Goal: Task Accomplishment & Management: Use online tool/utility

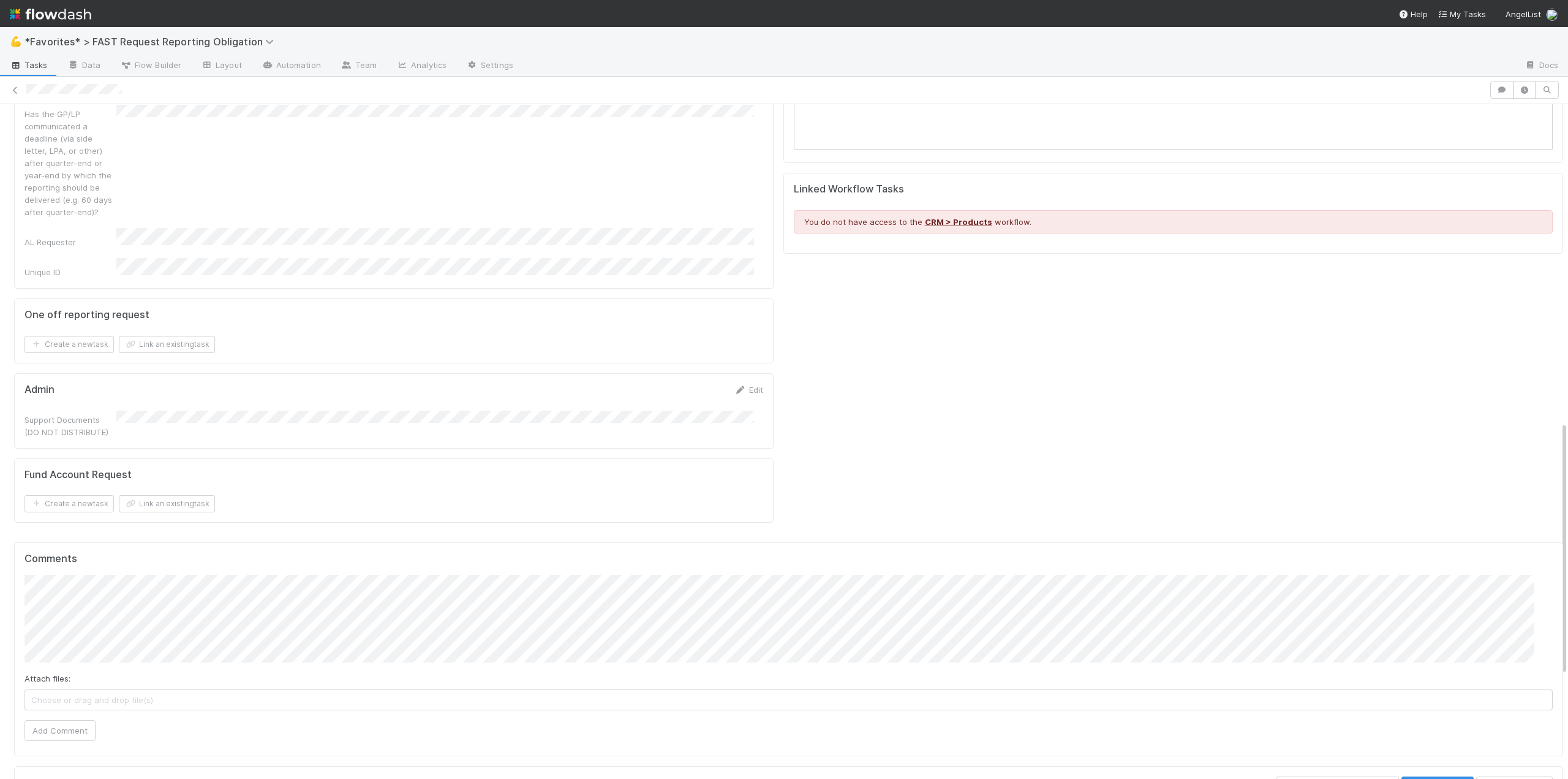
scroll to position [858, 0]
click at [100, 647] on span "Haley Young" at bounding box center [87, 645] width 62 height 10
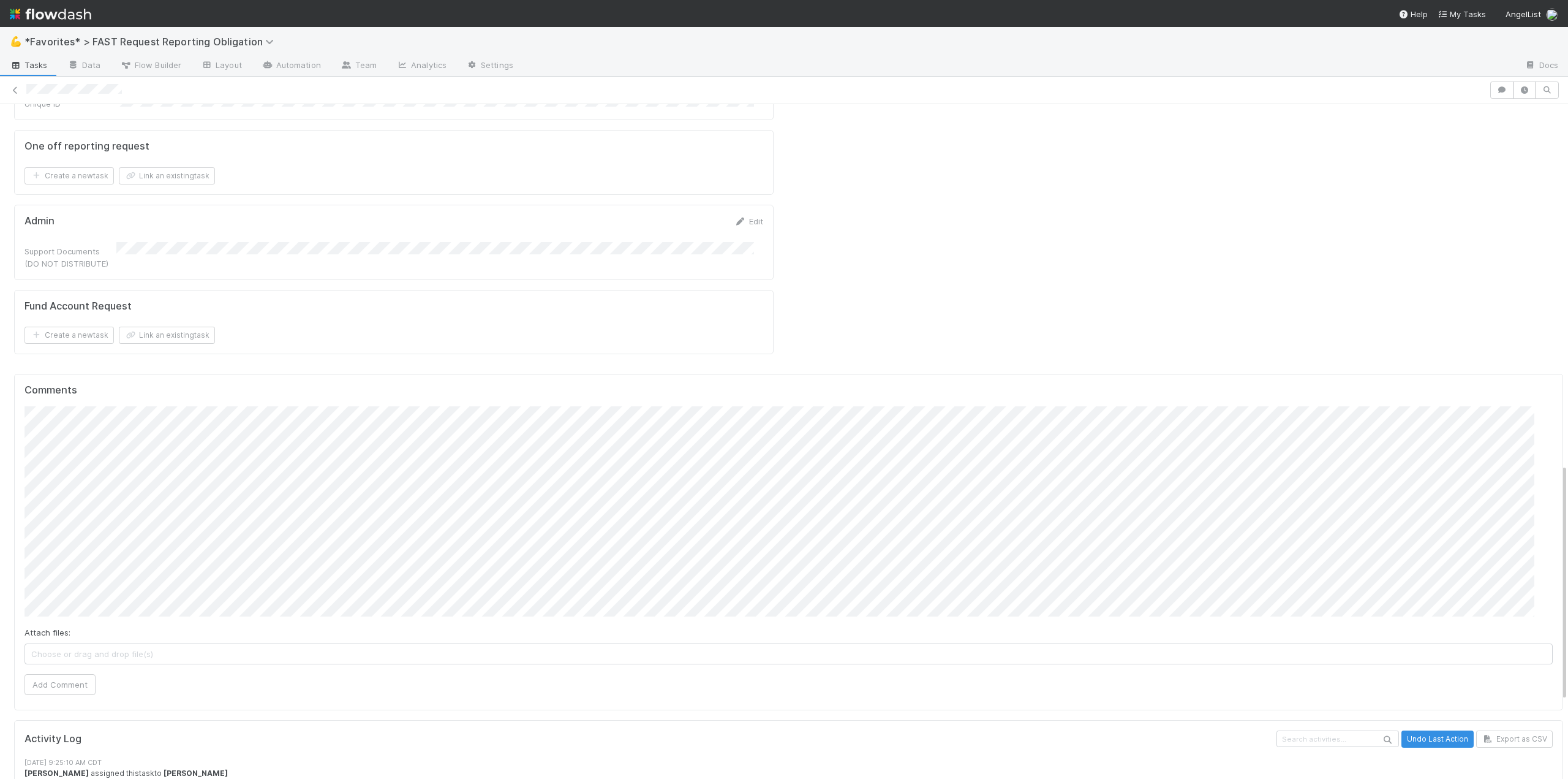
scroll to position [1041, 0]
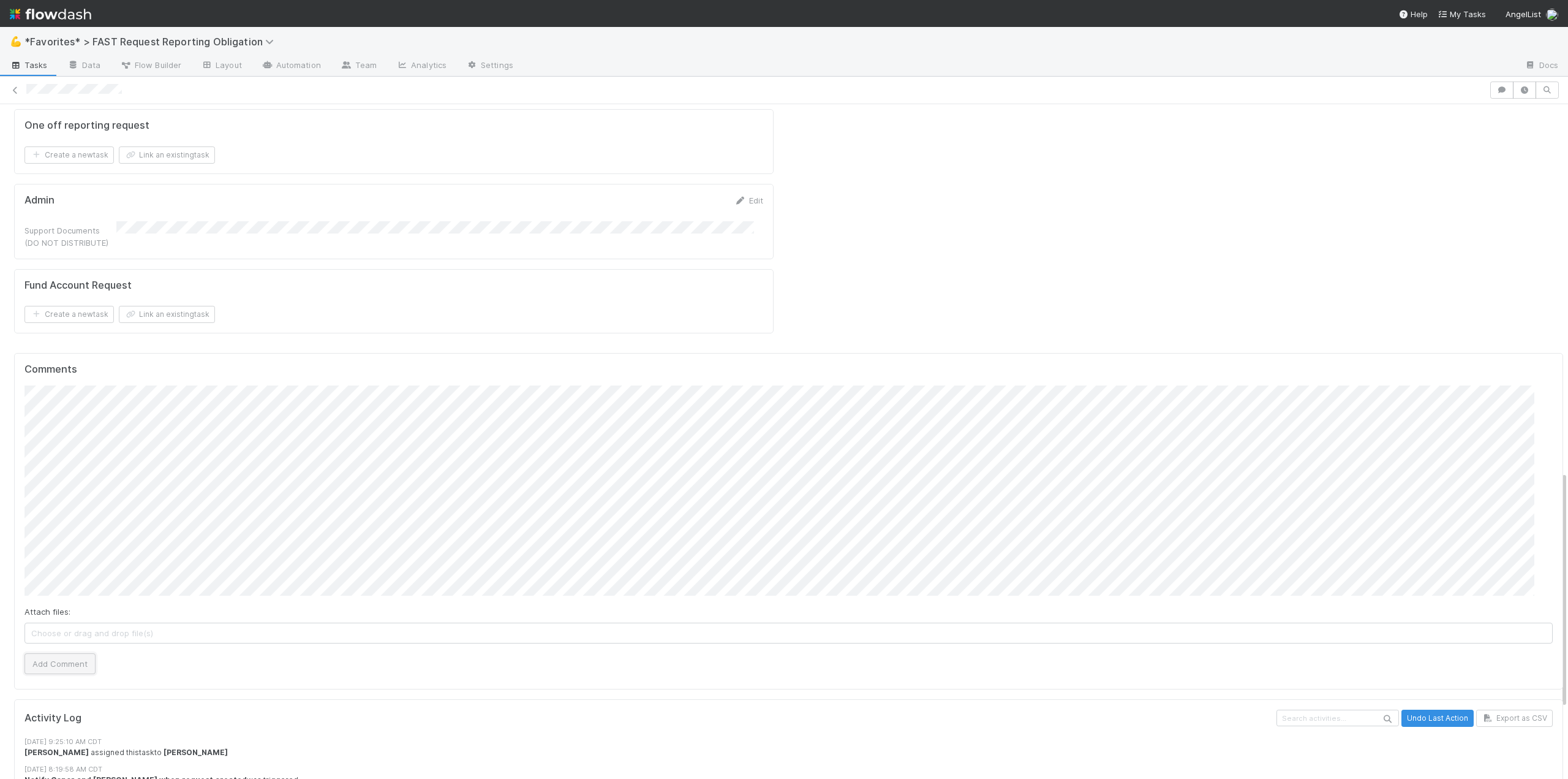
click at [54, 669] on button "Add Comment" at bounding box center [60, 664] width 71 height 21
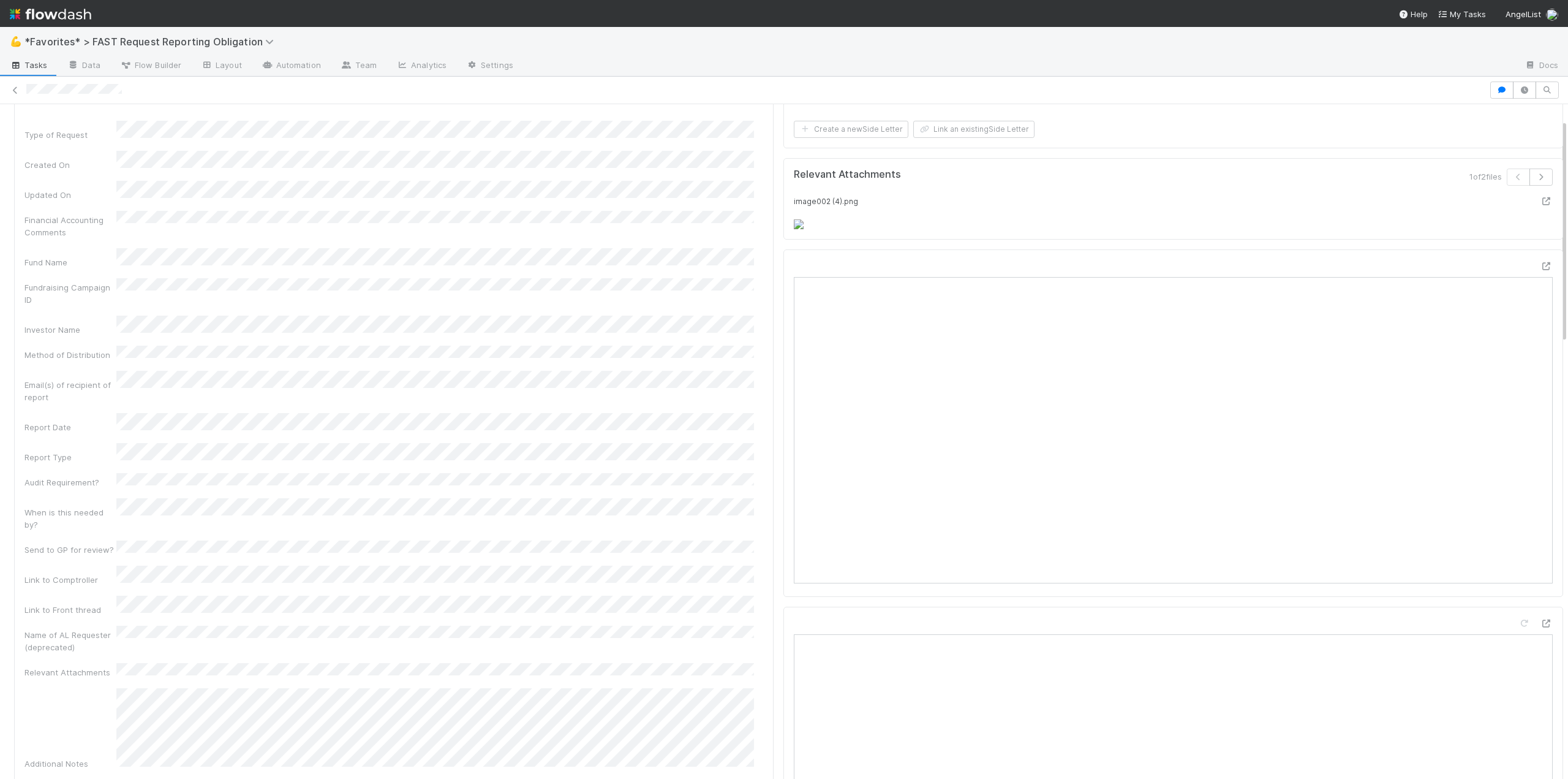
scroll to position [0, 0]
click at [1528, 119] on button "Start" at bounding box center [1546, 124] width 35 height 21
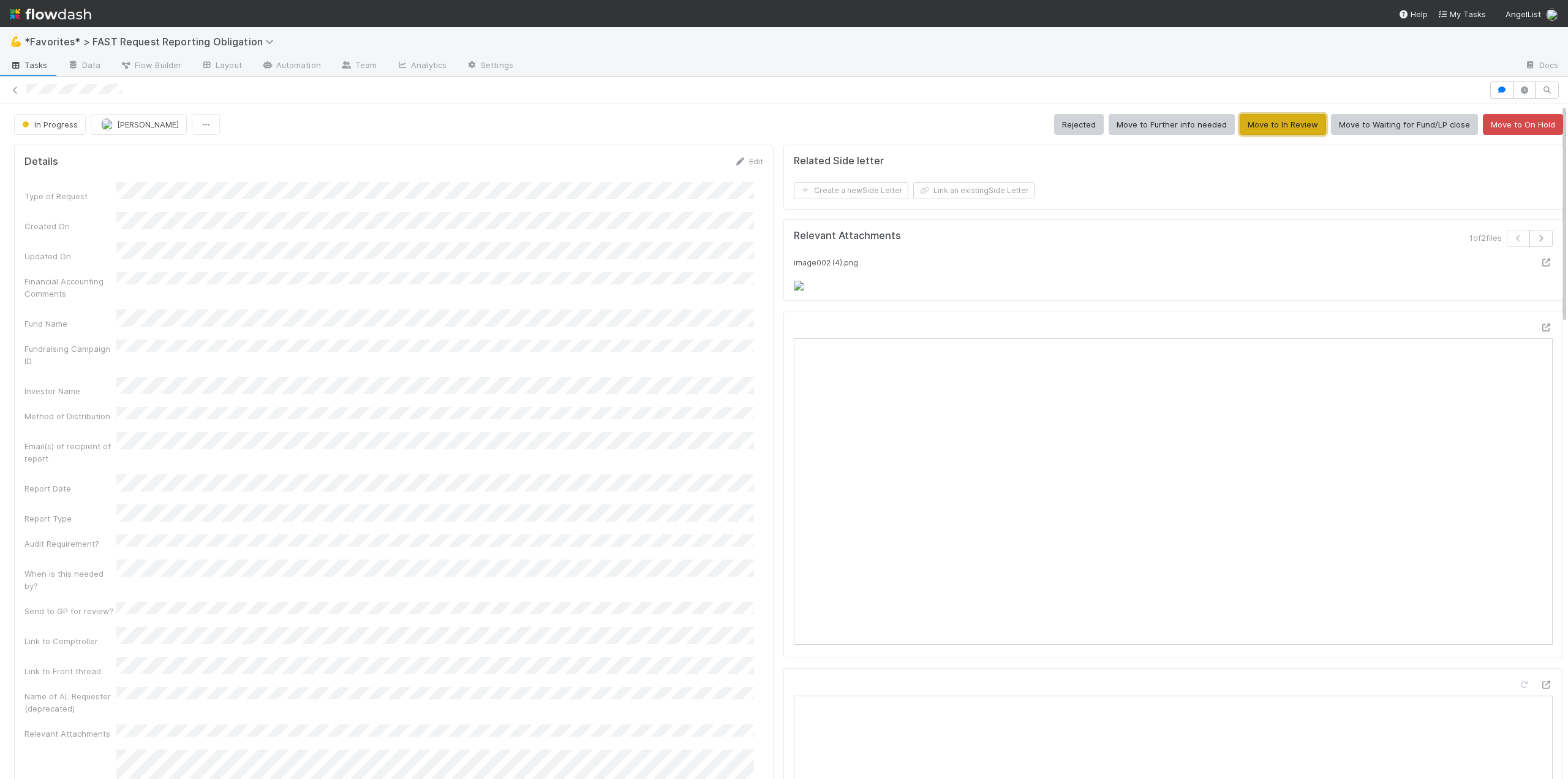
click at [1250, 128] on button "Move to In Review" at bounding box center [1283, 124] width 86 height 21
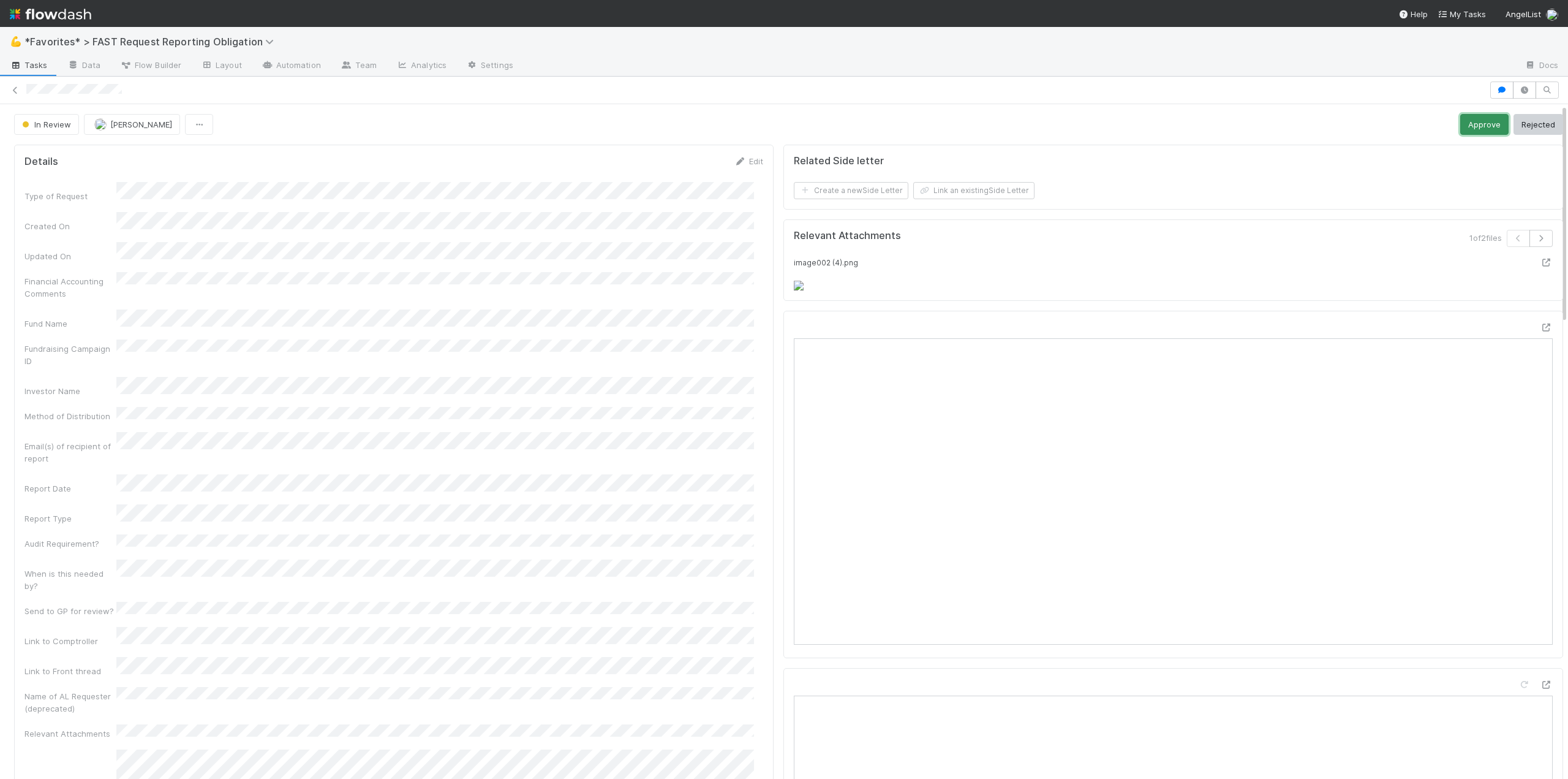
click at [1460, 124] on button "Approve" at bounding box center [1484, 124] width 49 height 21
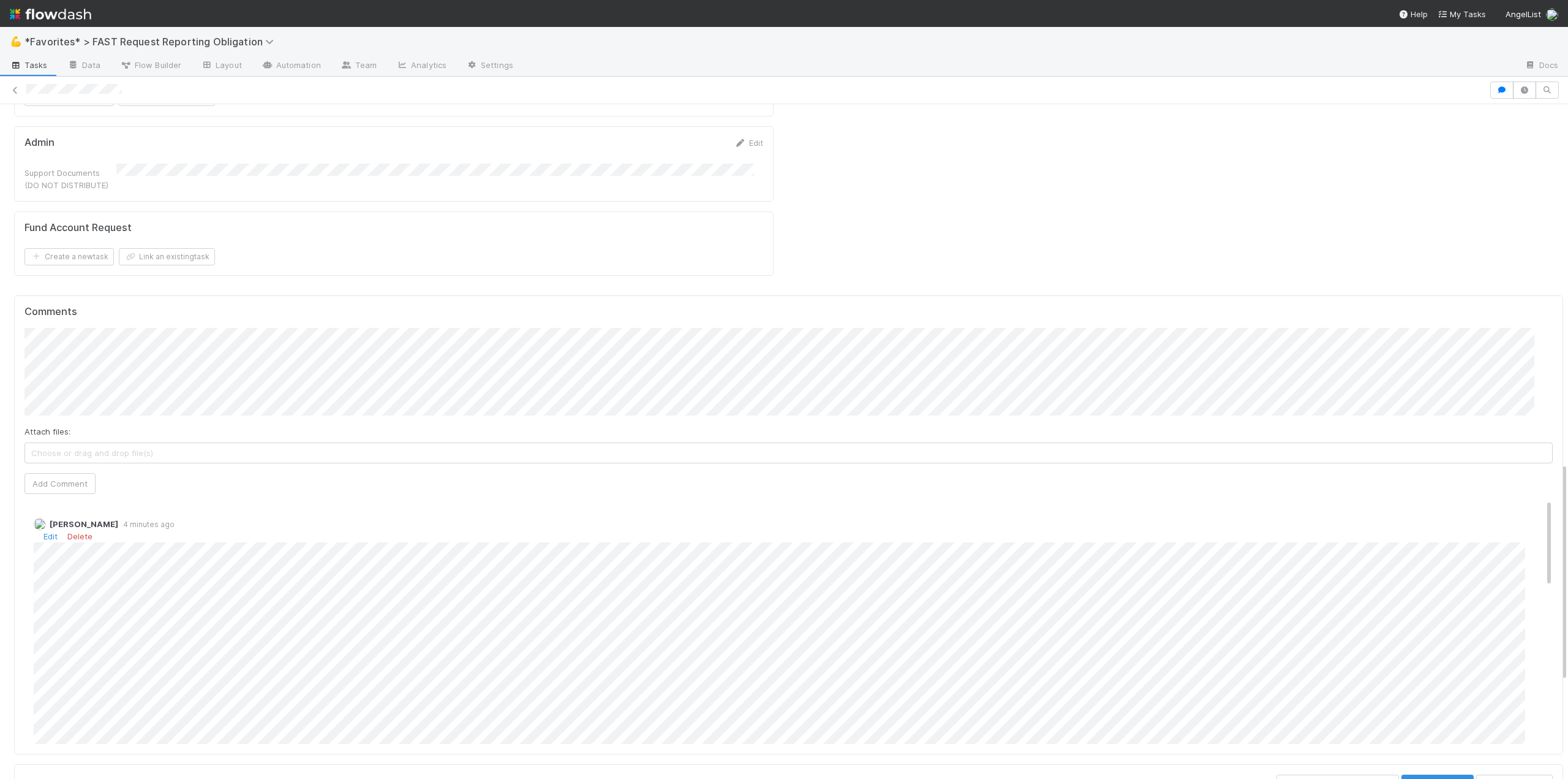
scroll to position [1103, 0]
click at [104, 397] on button "Haley Young" at bounding box center [79, 400] width 93 height 17
click at [50, 537] on link "Edit" at bounding box center [51, 532] width 14 height 10
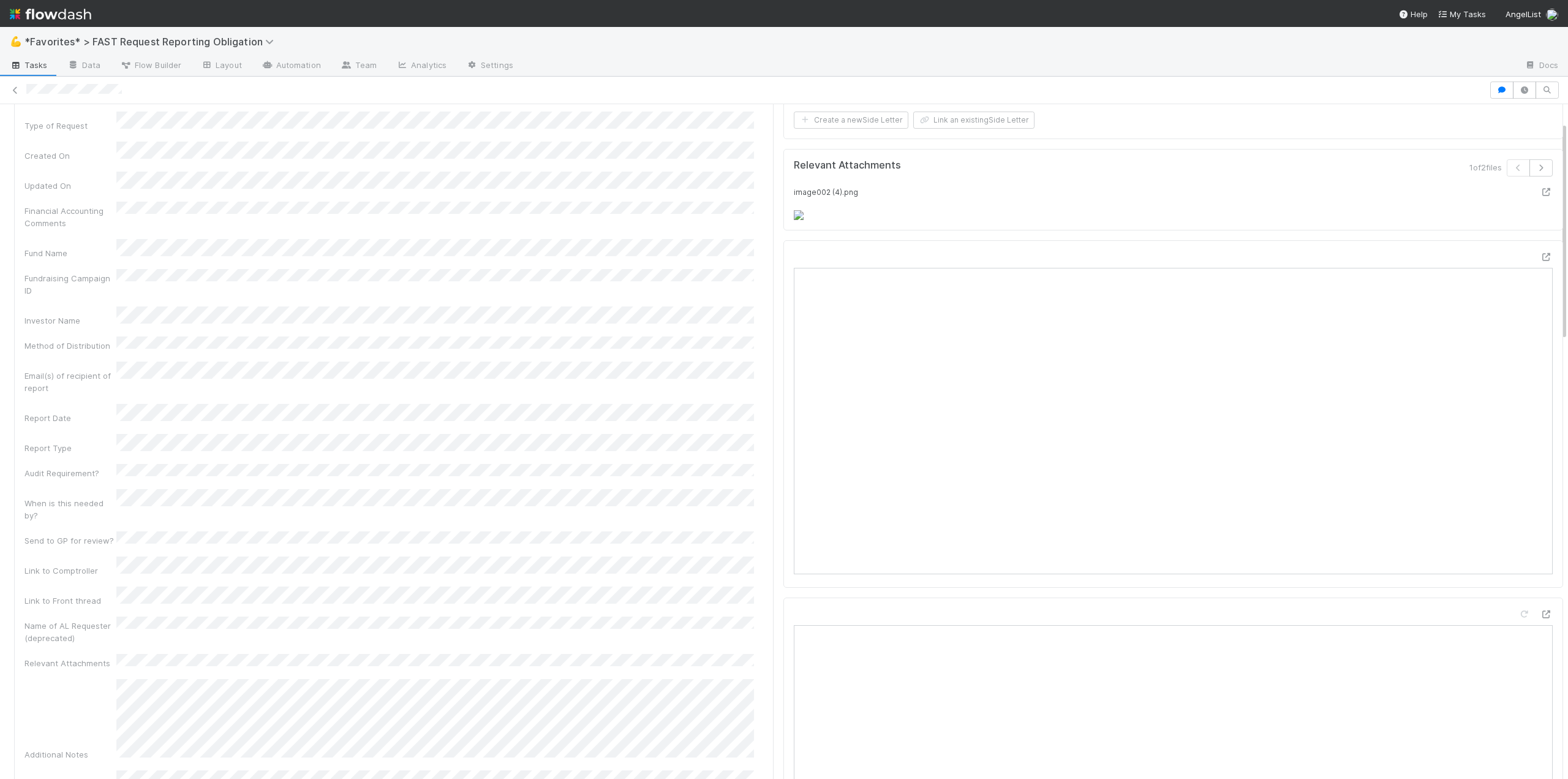
scroll to position [0, 0]
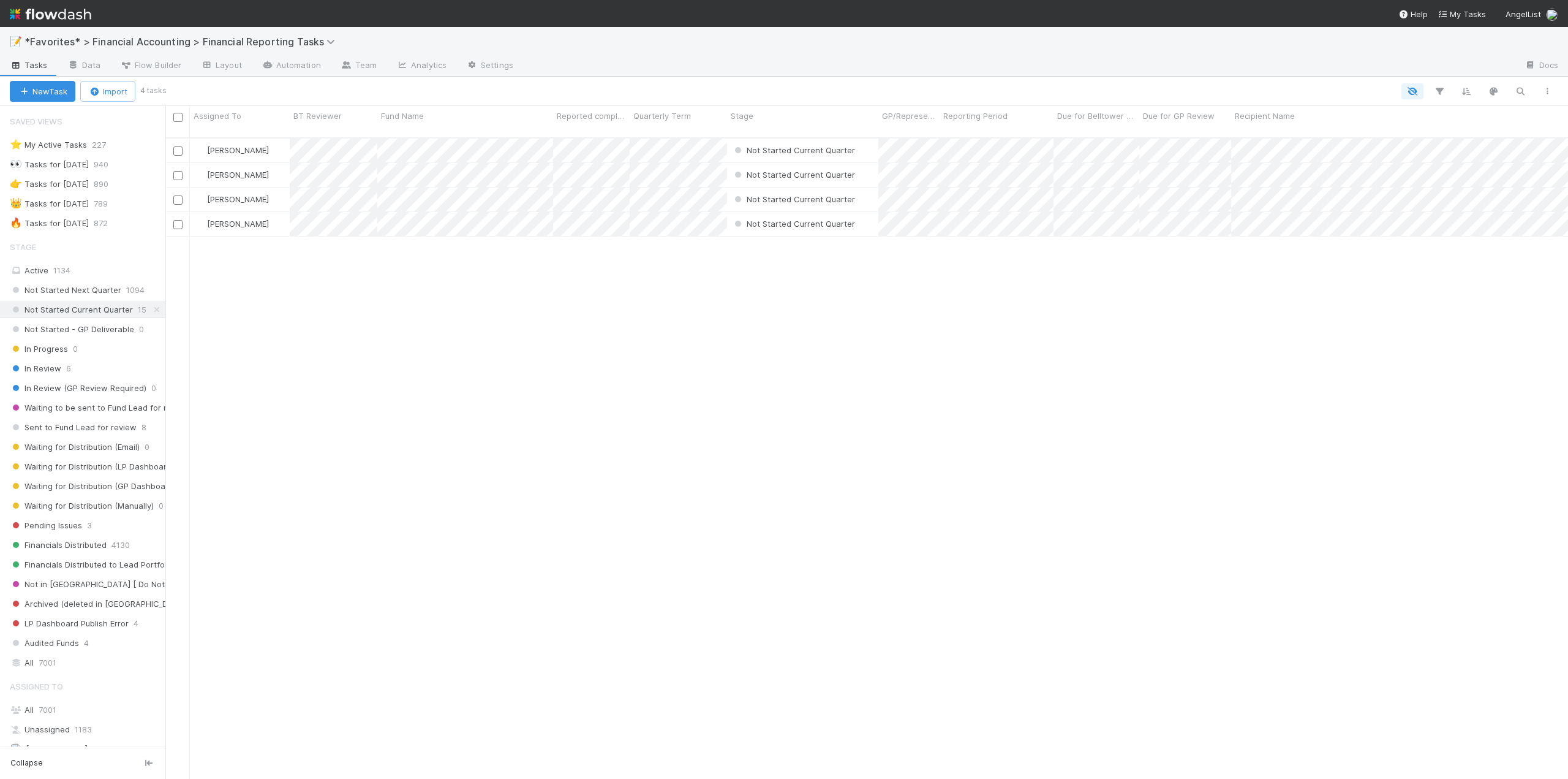
scroll to position [642, 1394]
